Goal: Information Seeking & Learning: Check status

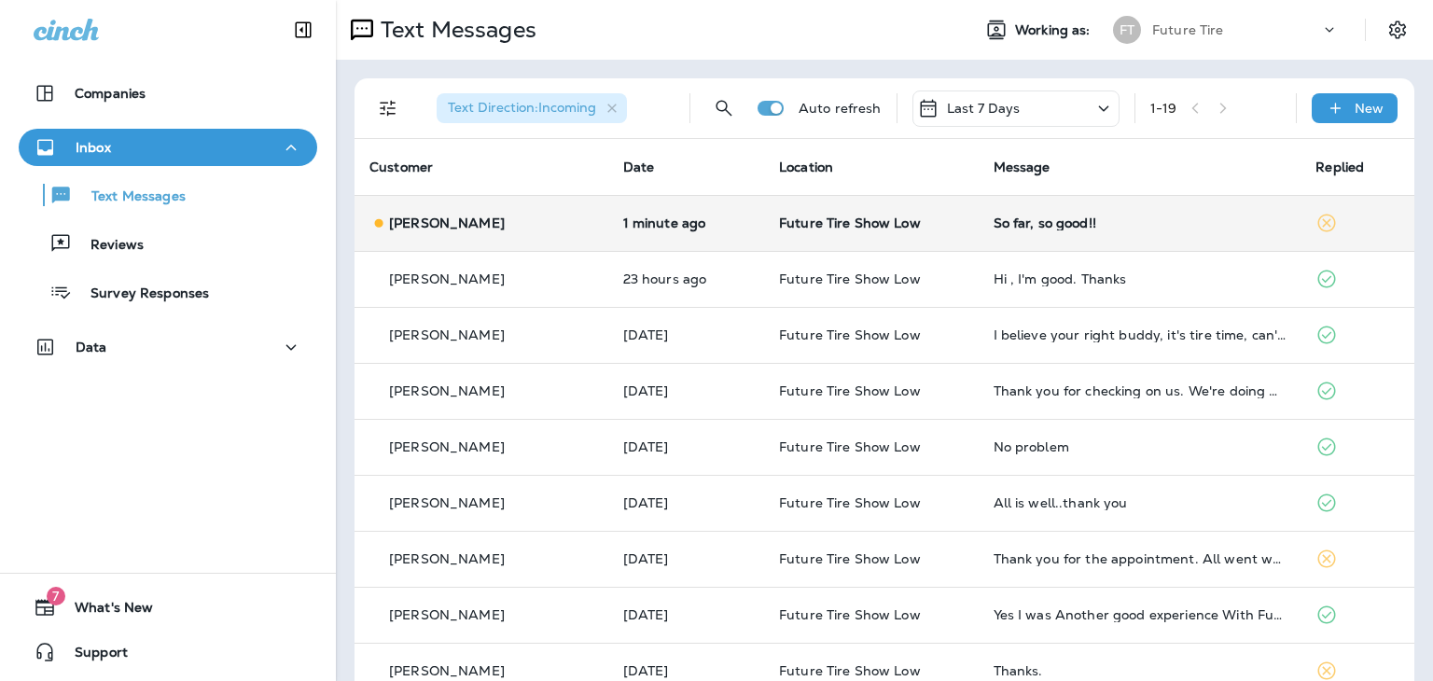
click at [649, 233] on td "1 minute ago" at bounding box center [686, 223] width 156 height 56
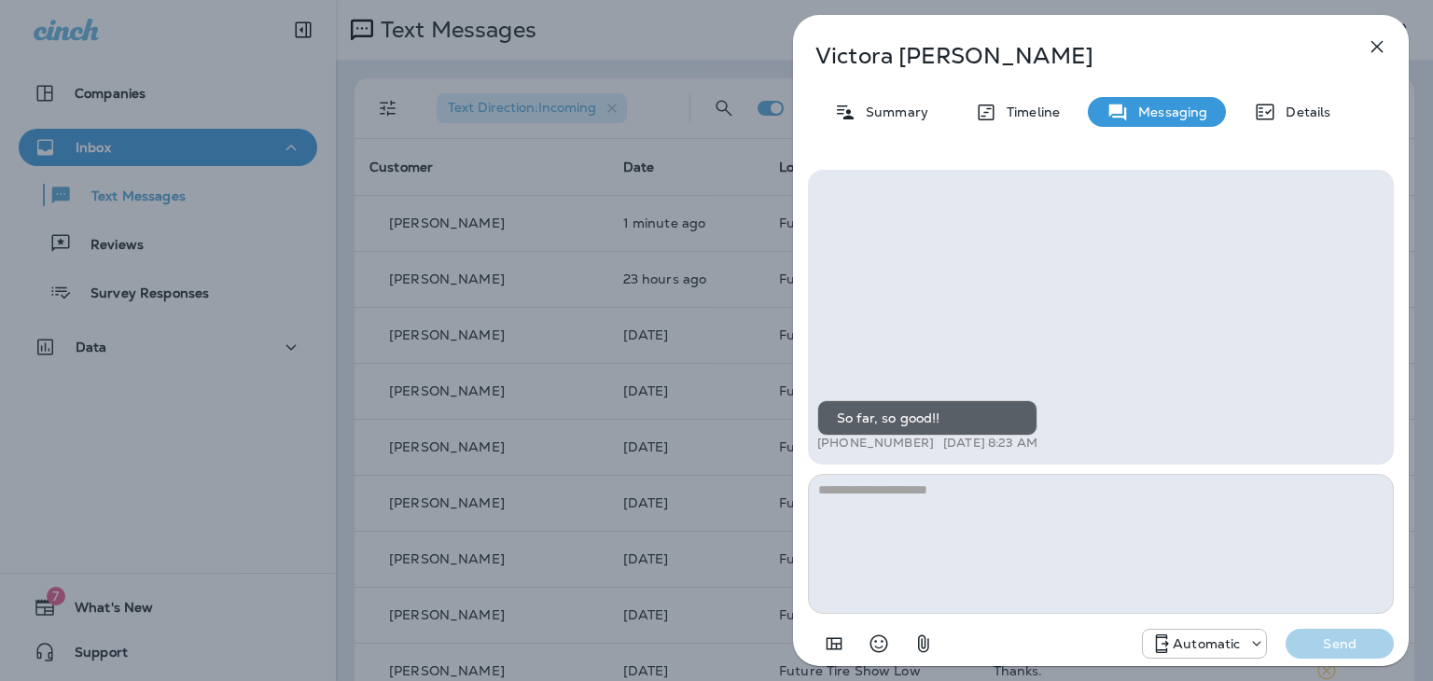
click at [1371, 55] on icon "button" at bounding box center [1377, 46] width 22 height 22
